Goal: Task Accomplishment & Management: Manage account settings

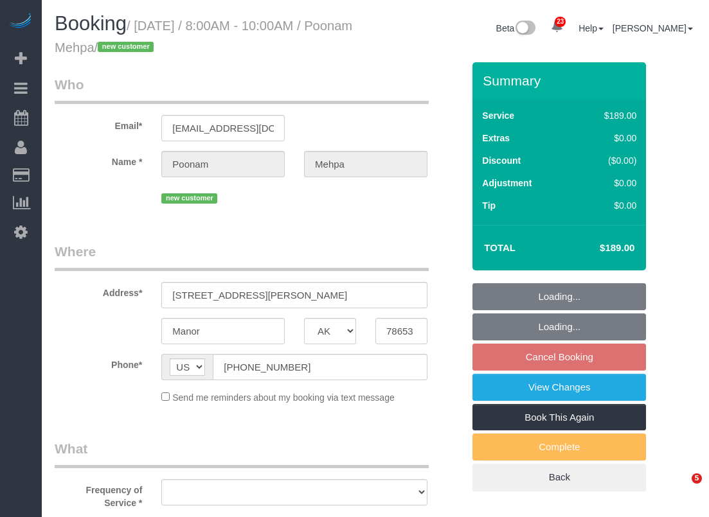
select select "[GEOGRAPHIC_DATA]"
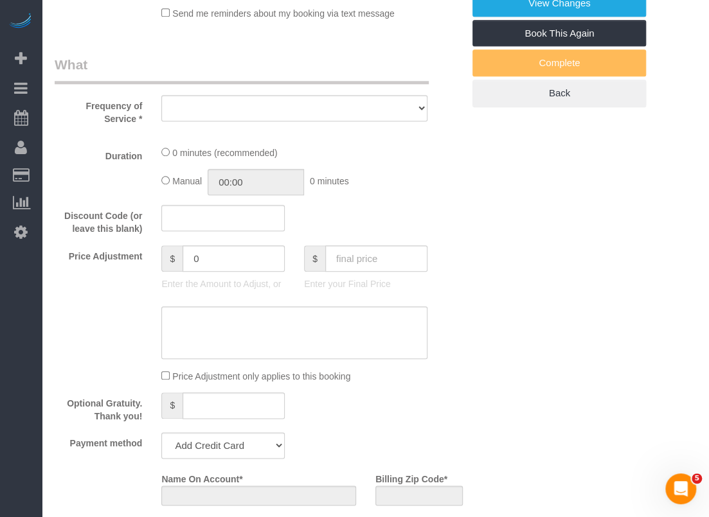
select select "object:5347"
select select "string:fspay-8201f994-7fd0-42cf-8e00-38346424df93"
select select "spot114"
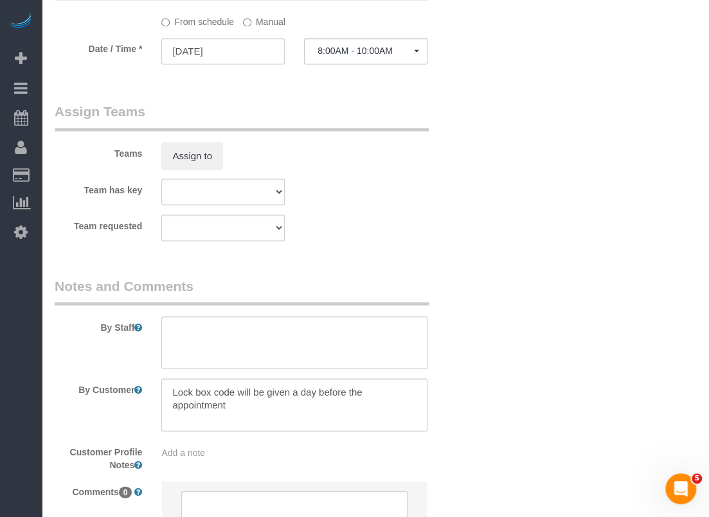
select select "3"
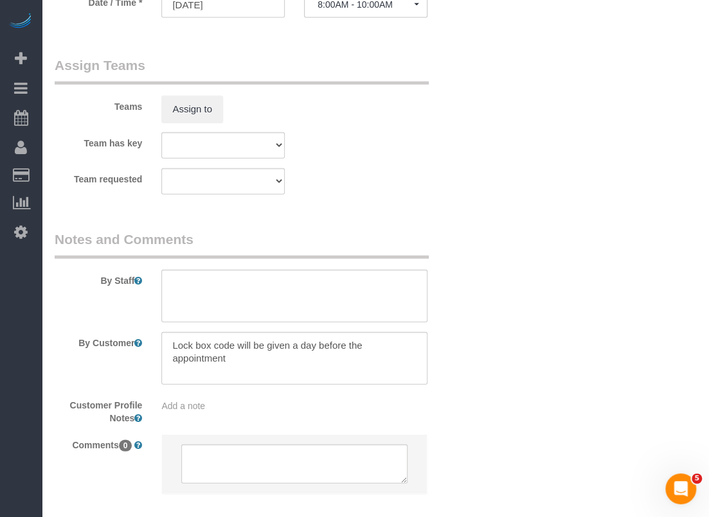
select select "object:5425"
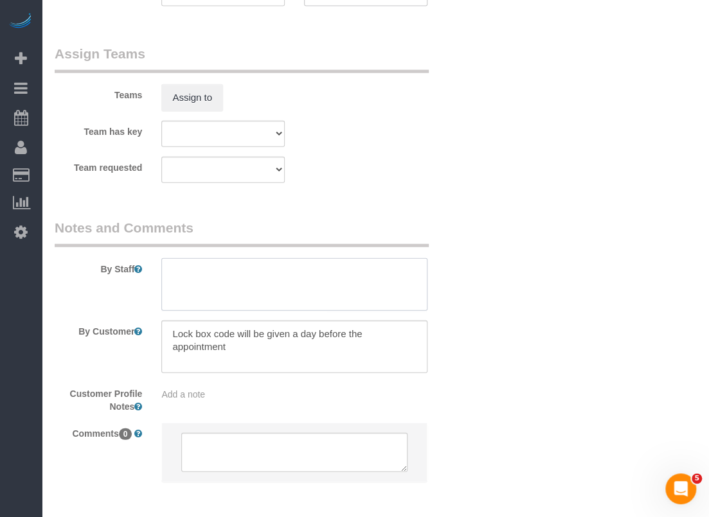
click at [270, 285] on textarea at bounding box center [294, 284] width 266 height 53
paste textarea "Front door has lockbox. the key will be inside the combo lock box, code is 2434…"
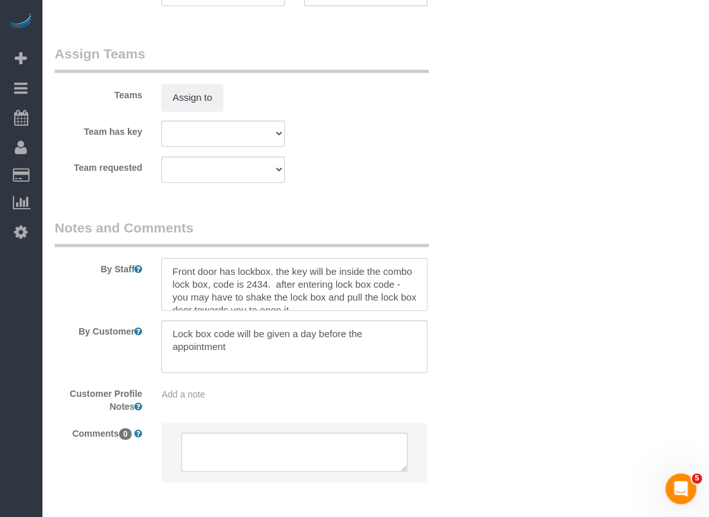
click at [170, 285] on textarea at bounding box center [294, 284] width 266 height 53
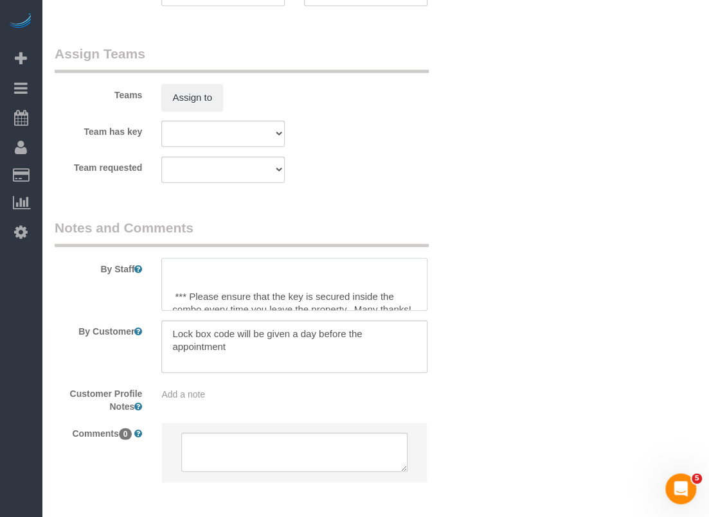
click at [173, 295] on textarea at bounding box center [294, 284] width 266 height 53
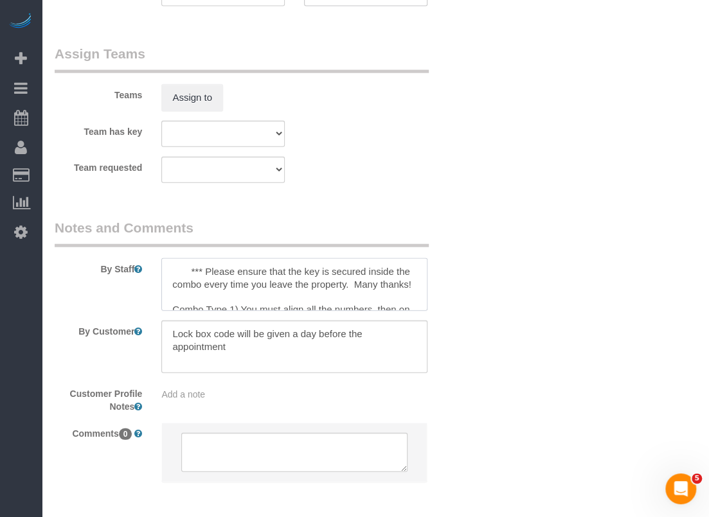
scroll to position [51, 0]
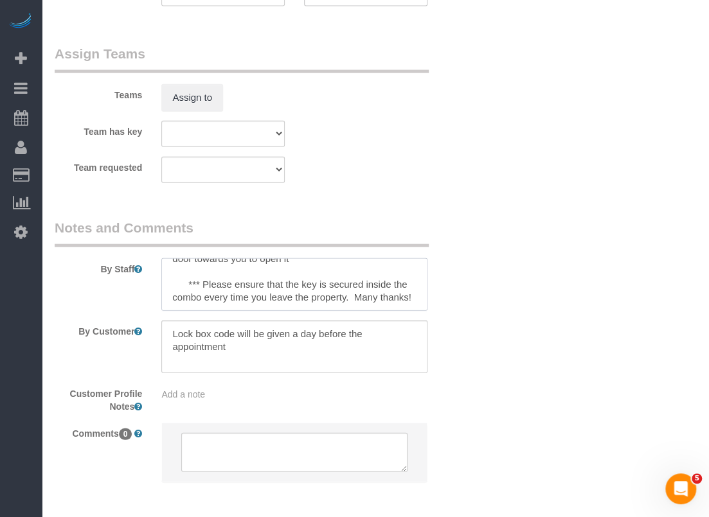
drag, startPoint x: 189, startPoint y: 279, endPoint x: 158, endPoint y: 285, distance: 31.9
click at [158, 283] on div at bounding box center [294, 284] width 285 height 53
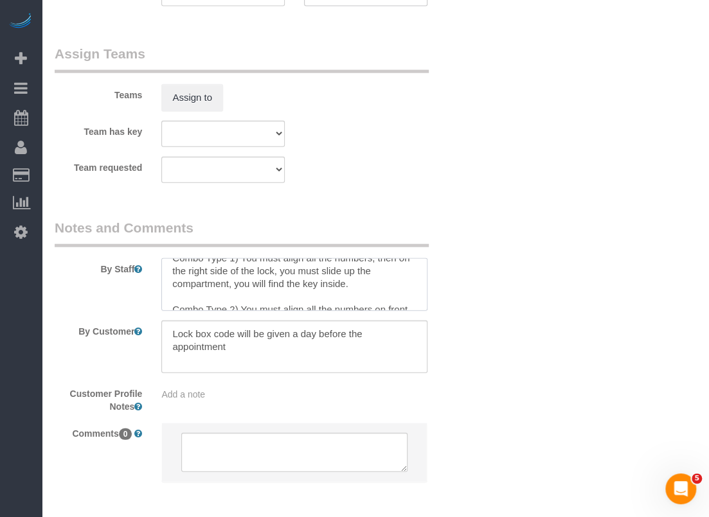
click at [172, 269] on textarea at bounding box center [294, 284] width 266 height 53
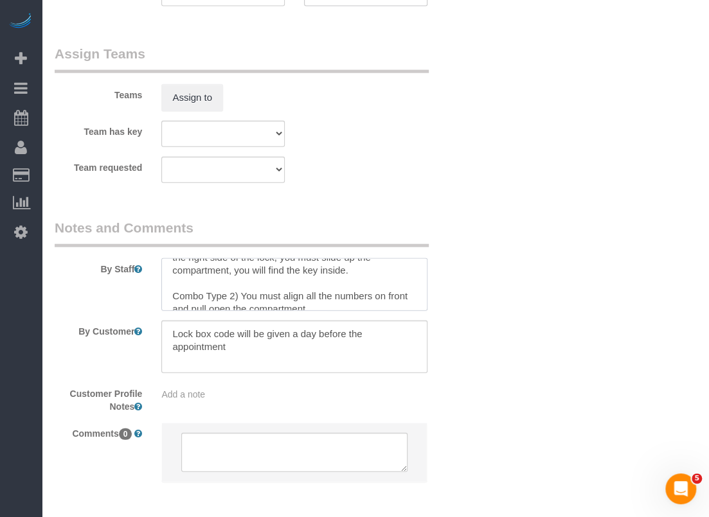
scroll to position [109, 0]
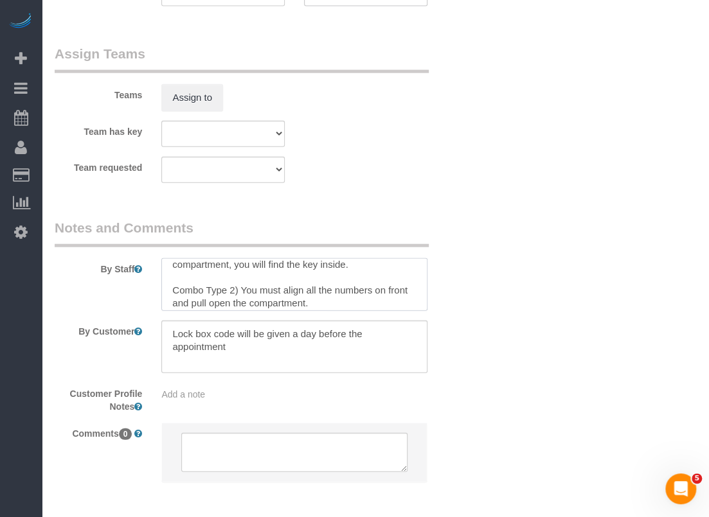
click at [241, 286] on textarea at bounding box center [294, 284] width 266 height 53
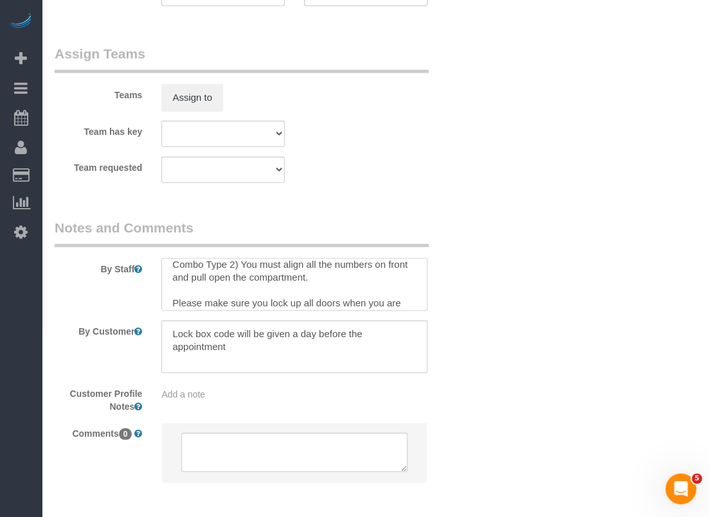
click at [234, 300] on textarea at bounding box center [294, 284] width 266 height 53
click at [251, 275] on textarea at bounding box center [294, 284] width 266 height 53
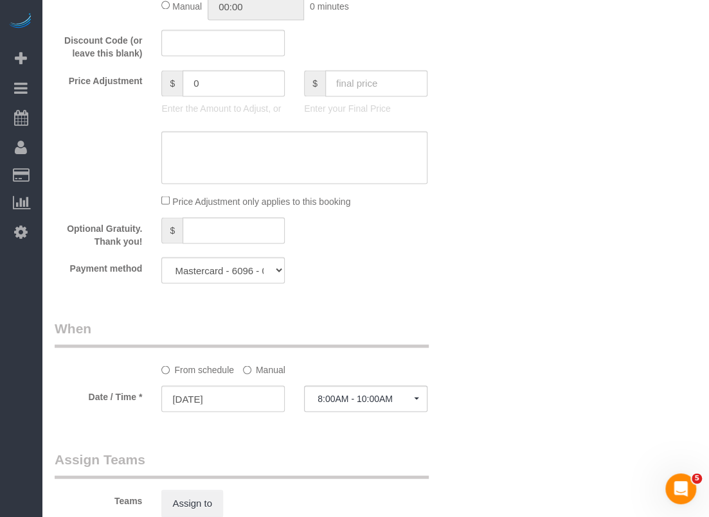
scroll to position [907, 0]
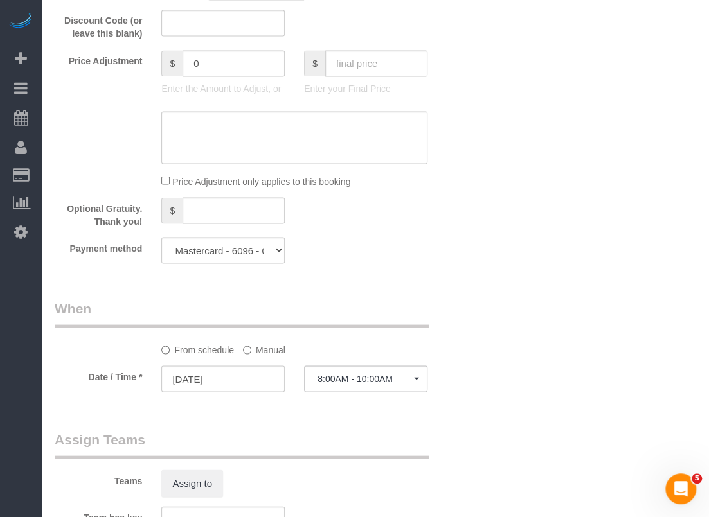
type textarea "Front door has lockbox. the key will be inside the combo lock box, code is 2434…"
click at [245, 382] on input "[DATE]" at bounding box center [222, 378] width 123 height 26
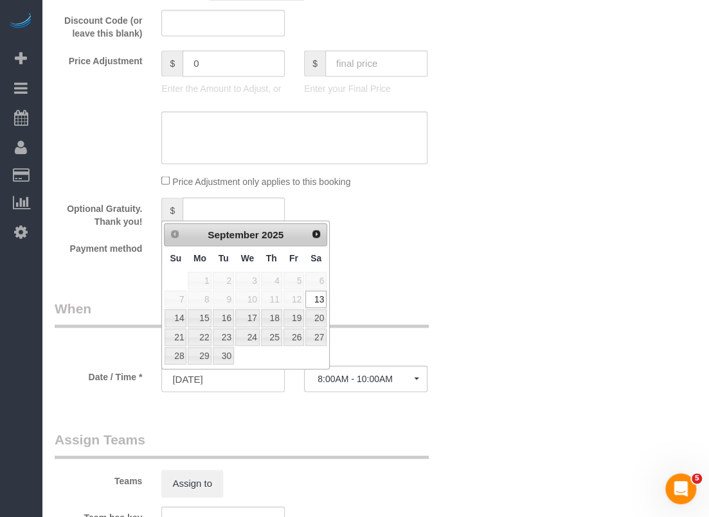
click at [464, 336] on div "From schedule Manual" at bounding box center [258, 327] width 427 height 57
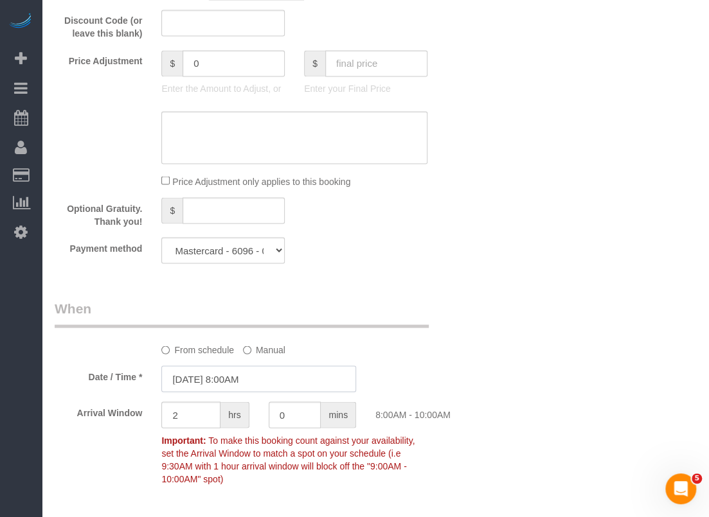
click at [247, 375] on input "[DATE] 8:00AM" at bounding box center [258, 378] width 195 height 26
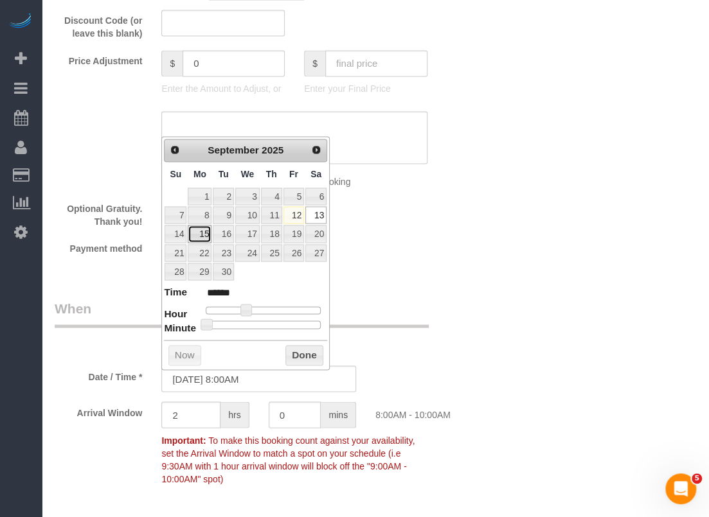
click at [199, 229] on link "15" at bounding box center [200, 233] width 24 height 17
type input "[DATE] 8:00AM"
click at [204, 424] on input "2" at bounding box center [190, 414] width 59 height 26
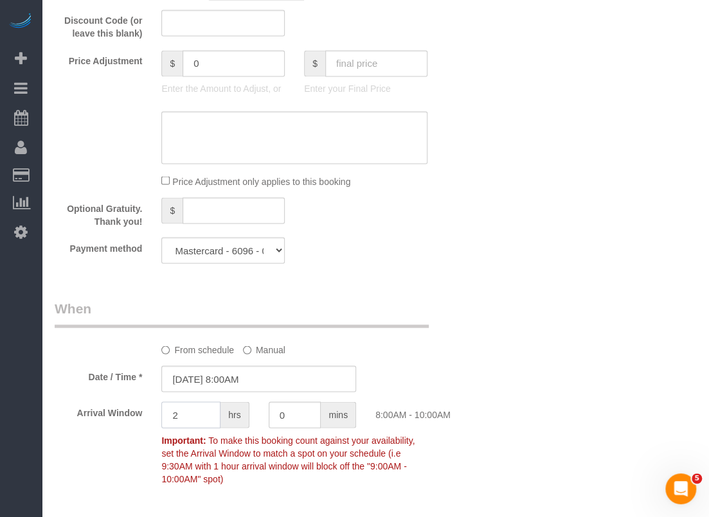
click at [204, 424] on input "2" at bounding box center [190, 414] width 59 height 26
click at [448, 321] on div "From schedule Manual" at bounding box center [258, 327] width 427 height 57
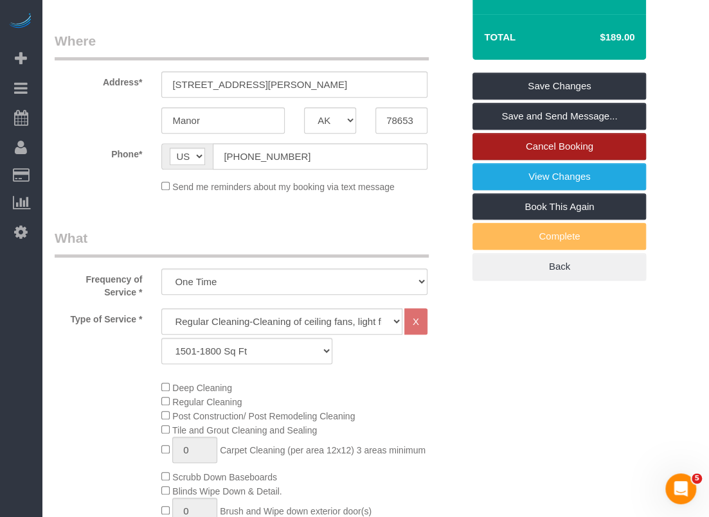
scroll to position [72, 0]
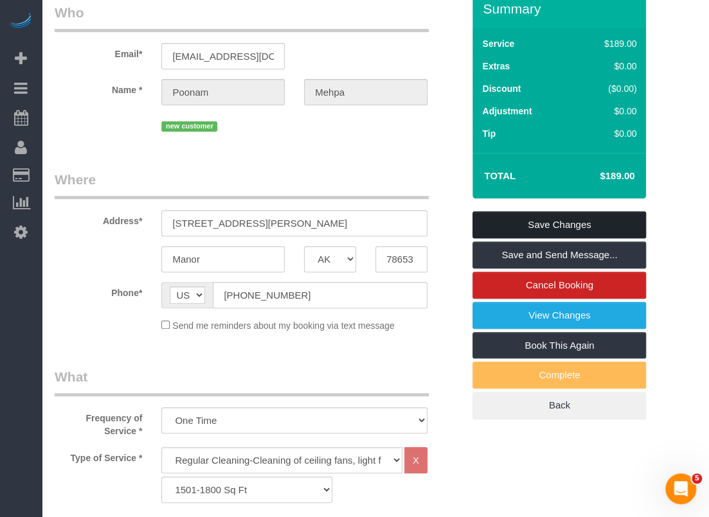
click at [522, 224] on link "Save Changes" at bounding box center [558, 224] width 173 height 27
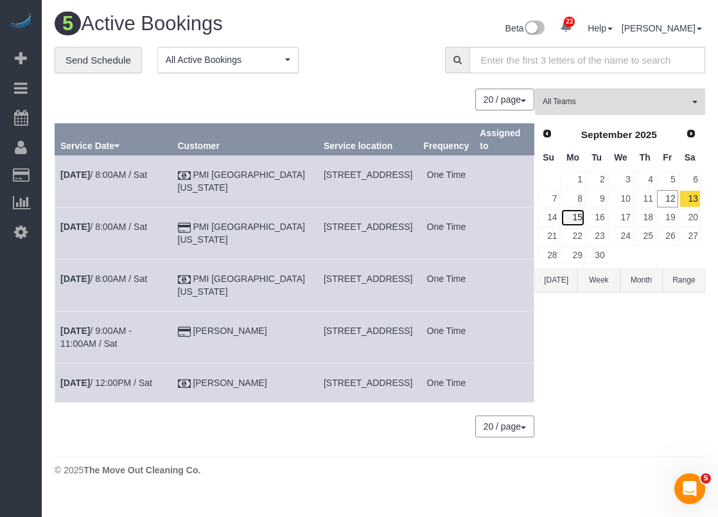
click at [581, 212] on link "15" at bounding box center [573, 217] width 24 height 17
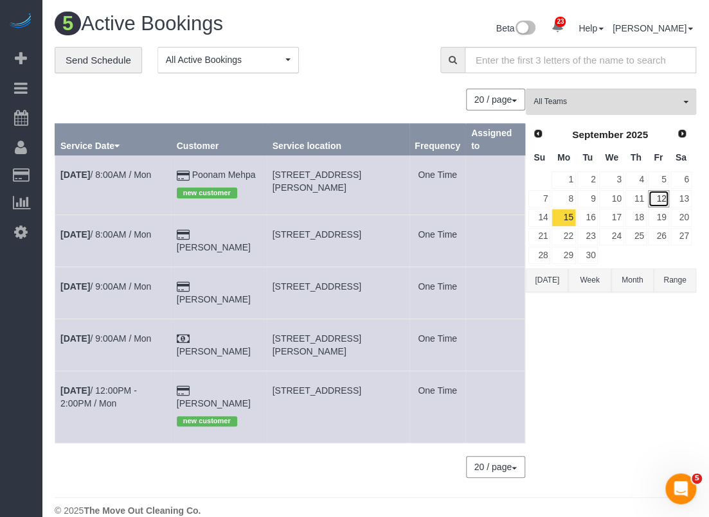
click at [662, 197] on link "12" at bounding box center [657, 198] width 21 height 17
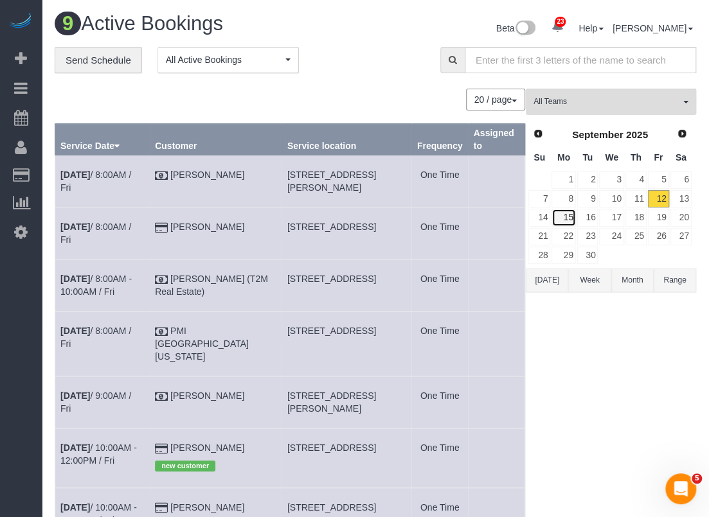
click at [563, 215] on link "15" at bounding box center [563, 217] width 24 height 17
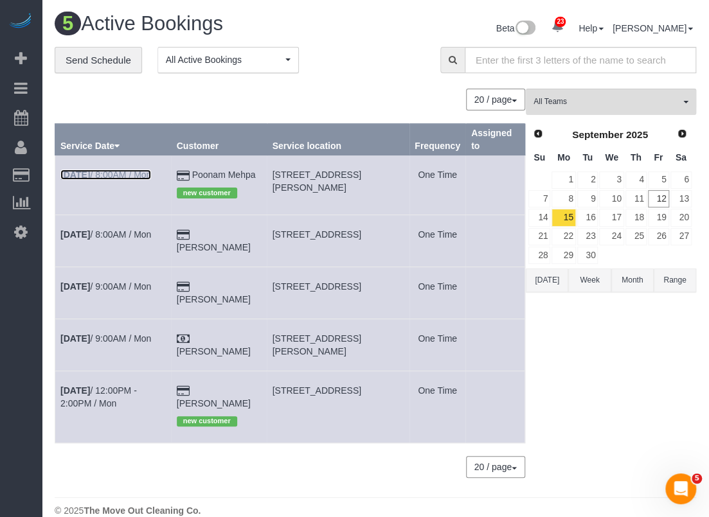
click at [140, 174] on link "[DATE] 8:00AM / Mon" at bounding box center [105, 175] width 91 height 10
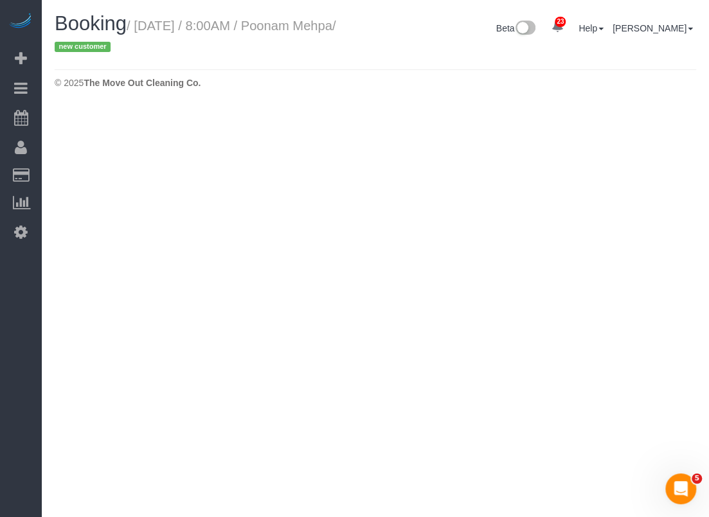
select select "[GEOGRAPHIC_DATA]"
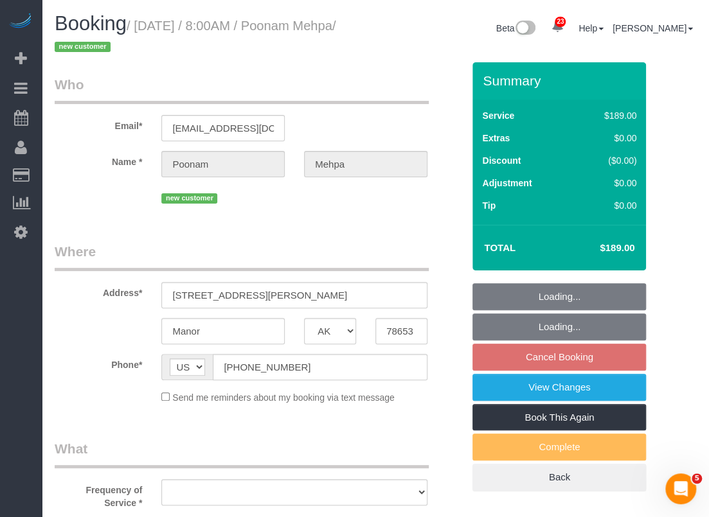
select select "object:6119"
select select "string:fspay-8201f994-7fd0-42cf-8e00-38346424df93"
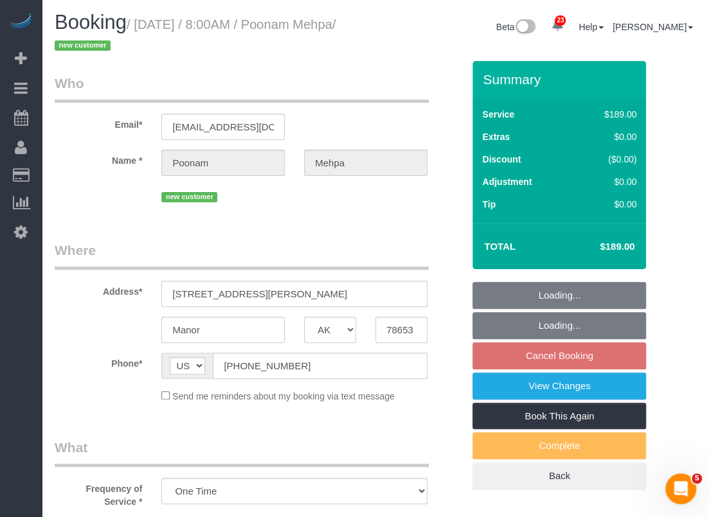
select select "object:6120"
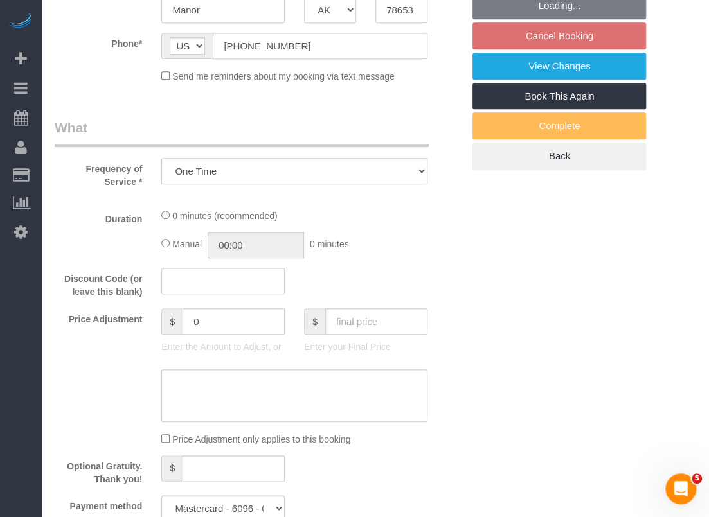
select select "3"
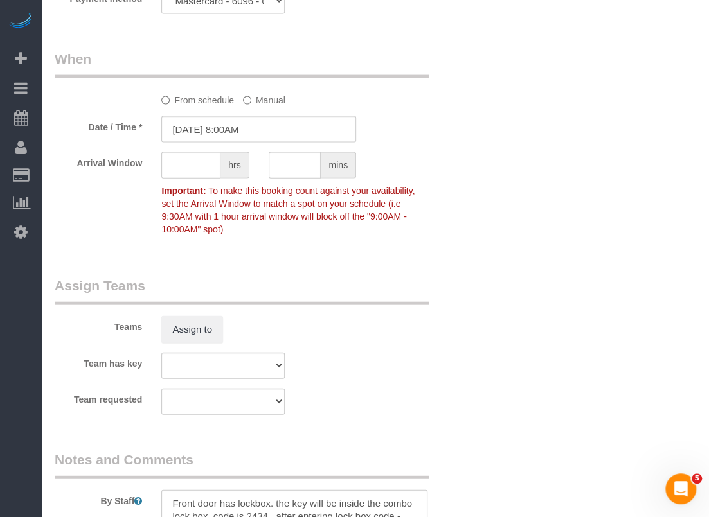
scroll to position [1445, 0]
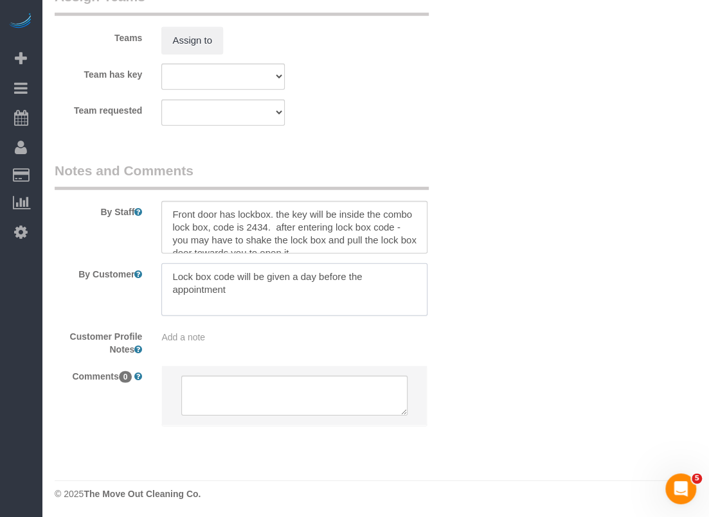
click at [313, 291] on textarea at bounding box center [294, 289] width 266 height 53
drag, startPoint x: 308, startPoint y: 292, endPoint x: 166, endPoint y: 274, distance: 143.8
click at [166, 274] on textarea at bounding box center [294, 289] width 266 height 53
paste textarea "client is also requesting of after photos and videos of the home"
drag, startPoint x: 232, startPoint y: 274, endPoint x: 165, endPoint y: 274, distance: 66.8
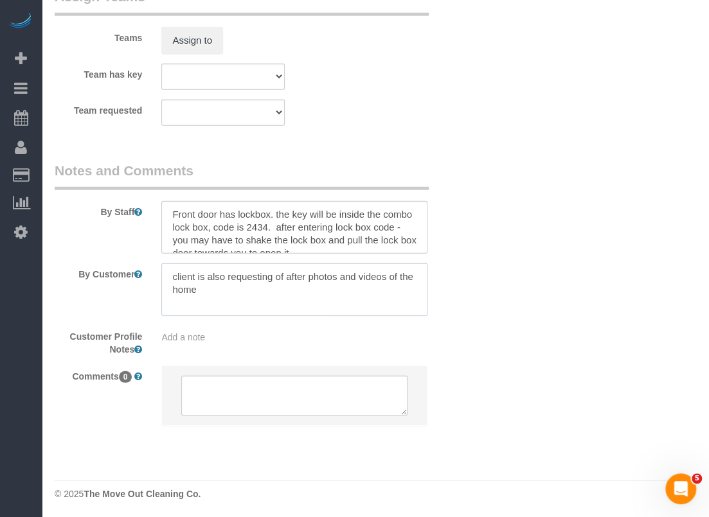
click at [165, 274] on textarea at bounding box center [294, 289] width 266 height 53
drag, startPoint x: 235, startPoint y: 275, endPoint x: 225, endPoint y: 274, distance: 10.3
click at [225, 274] on textarea at bounding box center [294, 289] width 266 height 53
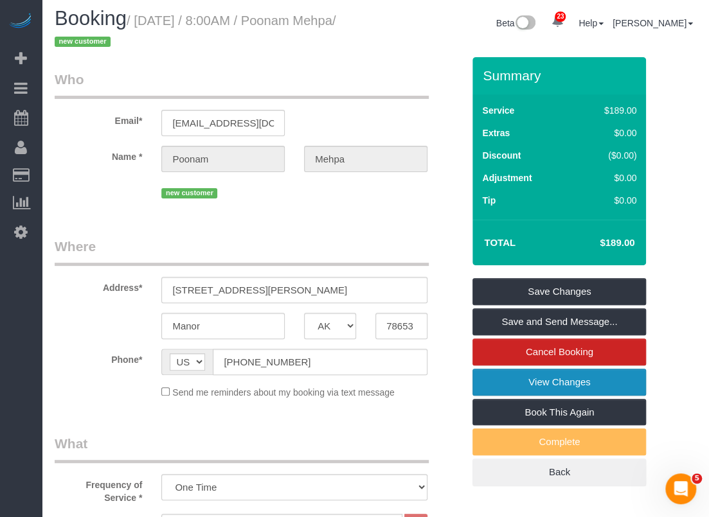
scroll to position [0, 0]
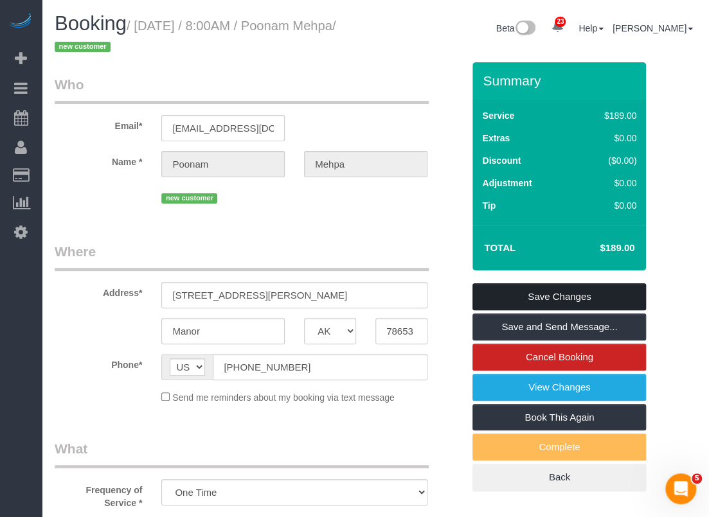
type textarea "Requesting after photos and videos of the home"
click at [585, 295] on link "Save Changes" at bounding box center [558, 296] width 173 height 27
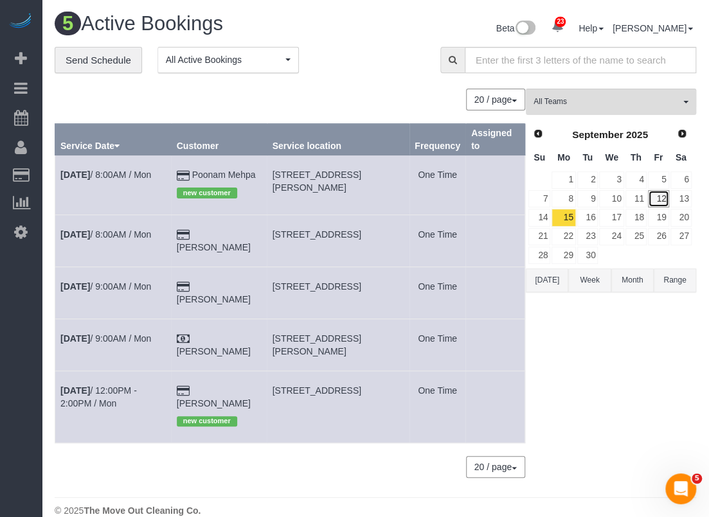
click at [659, 200] on link "12" at bounding box center [657, 198] width 21 height 17
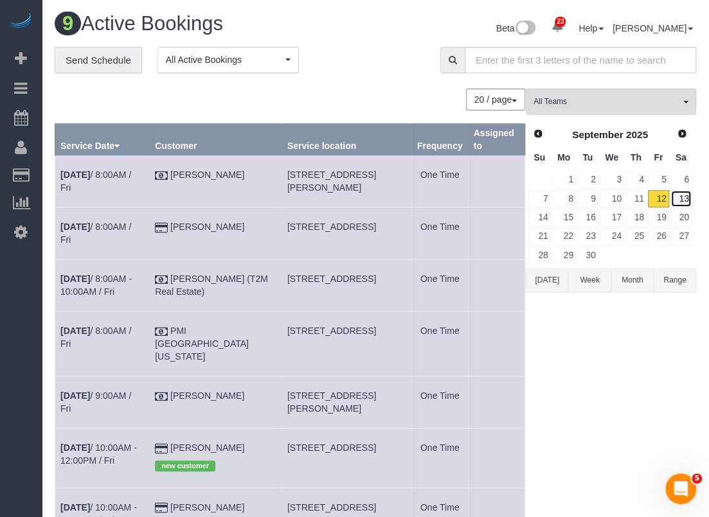
click at [680, 193] on link "13" at bounding box center [680, 198] width 21 height 17
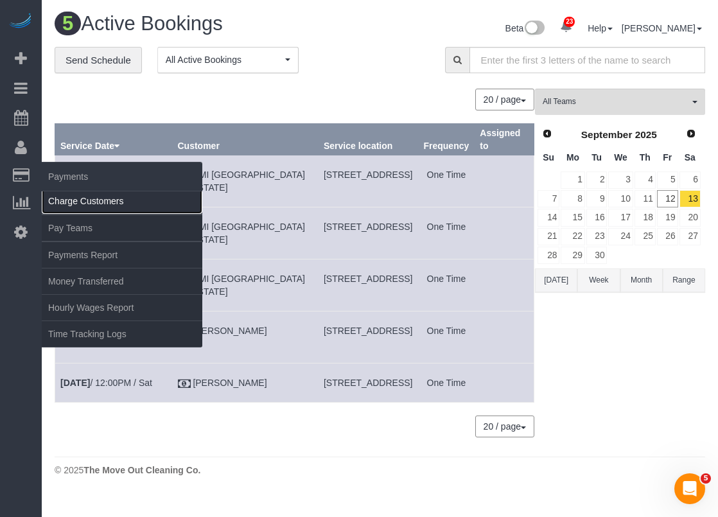
click at [73, 202] on link "Charge Customers" at bounding box center [122, 201] width 161 height 26
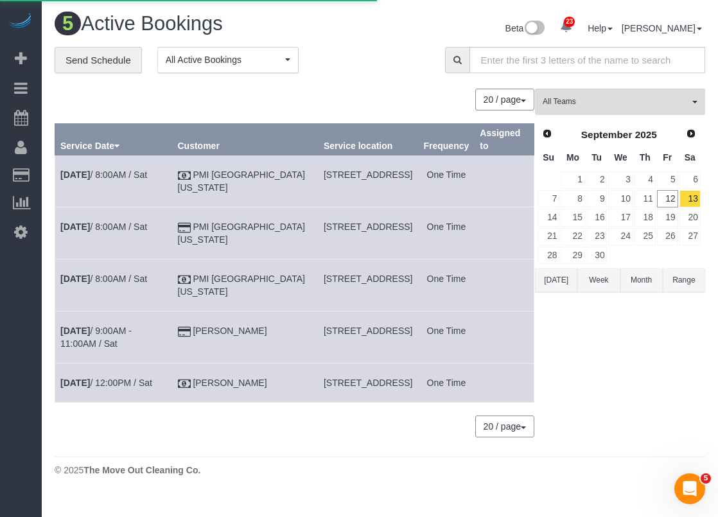
select select
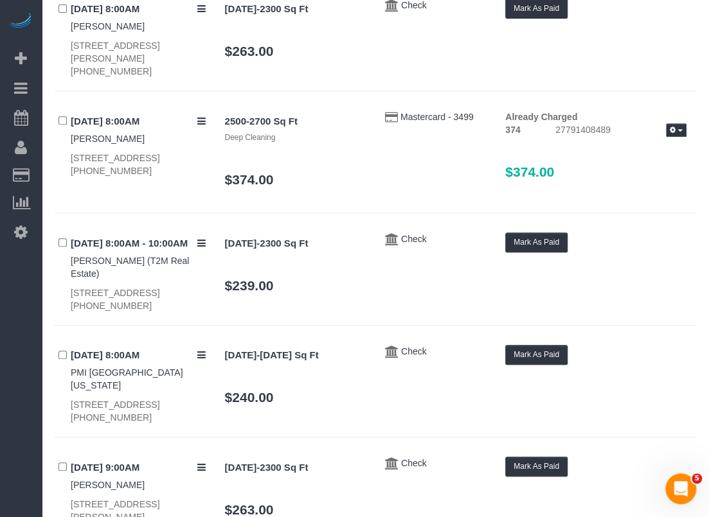
scroll to position [45, 0]
